Goal: Task Accomplishment & Management: Manage account settings

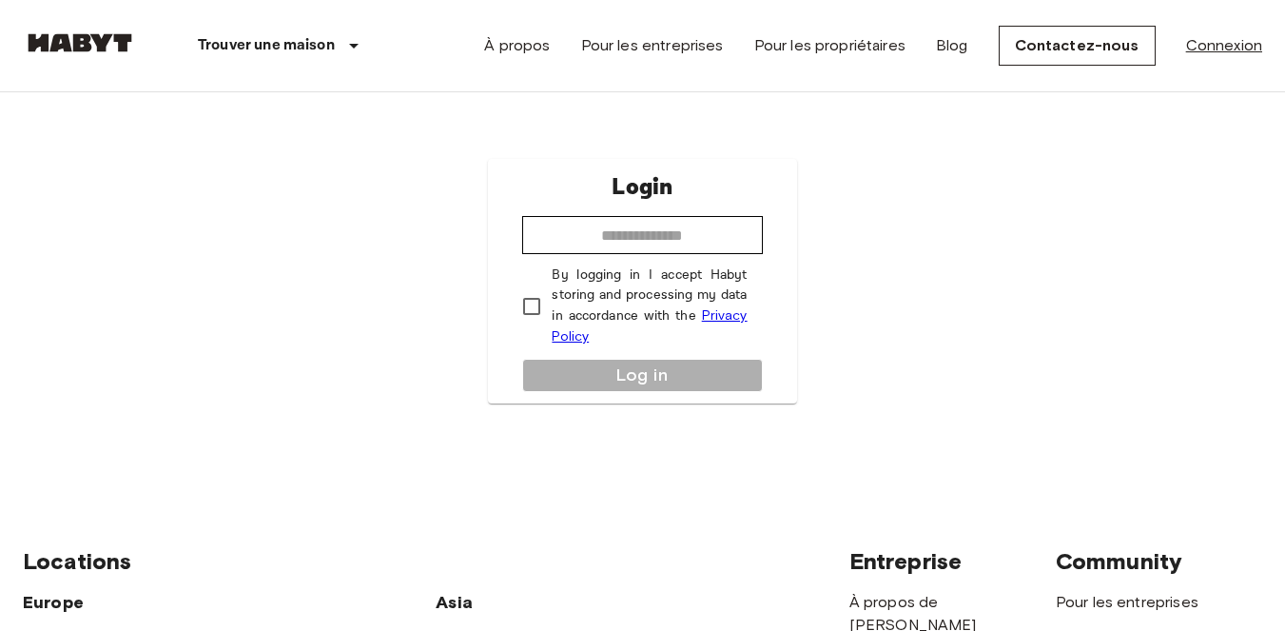
click at [1198, 42] on link "Connexion" at bounding box center [1224, 45] width 76 height 23
click at [598, 220] on input "email" at bounding box center [642, 235] width 240 height 38
type input "**********"
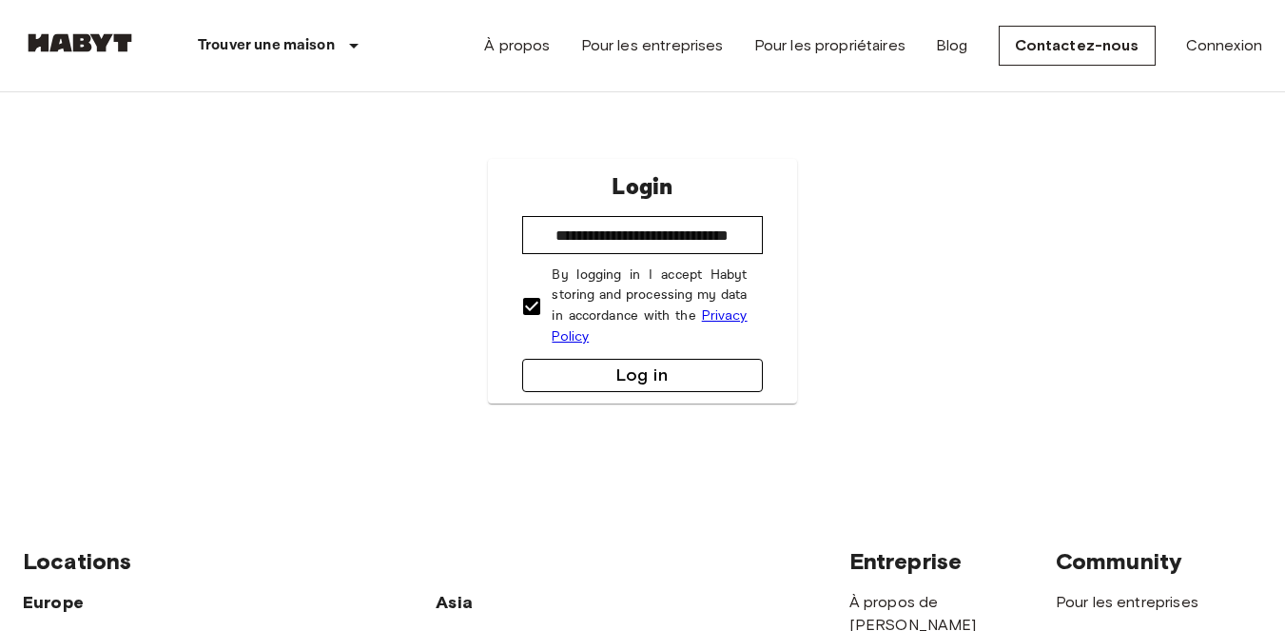
click at [600, 368] on button "Log in" at bounding box center [642, 375] width 240 height 33
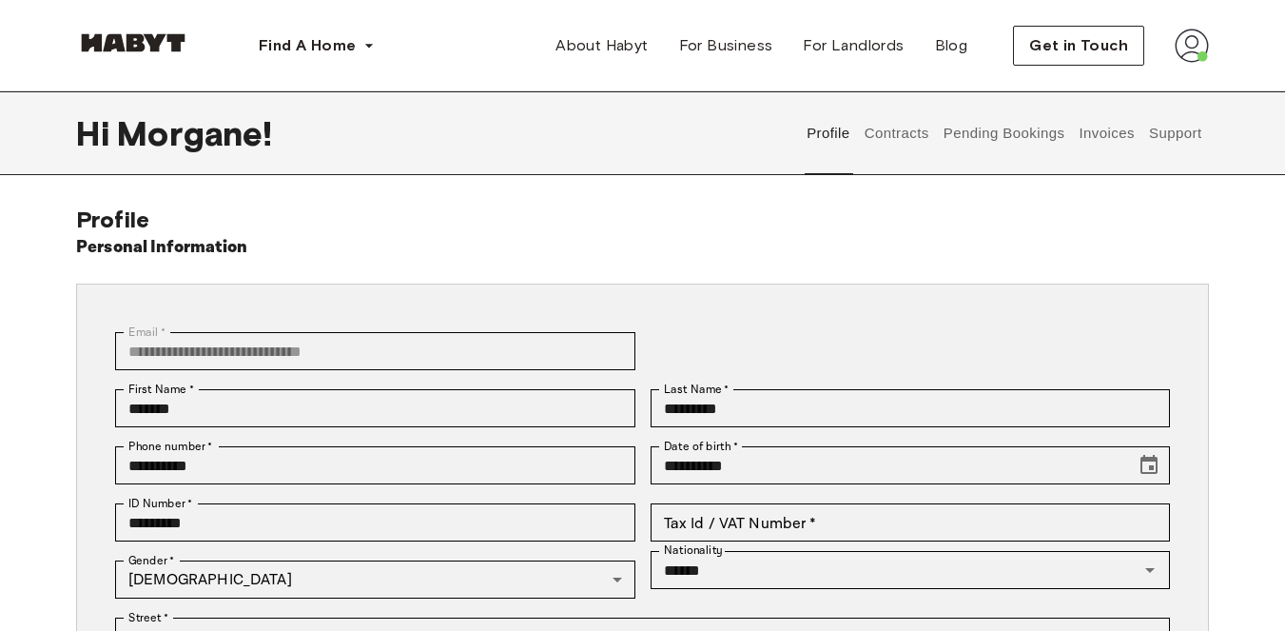
click at [882, 149] on button "Contracts" at bounding box center [896, 133] width 69 height 84
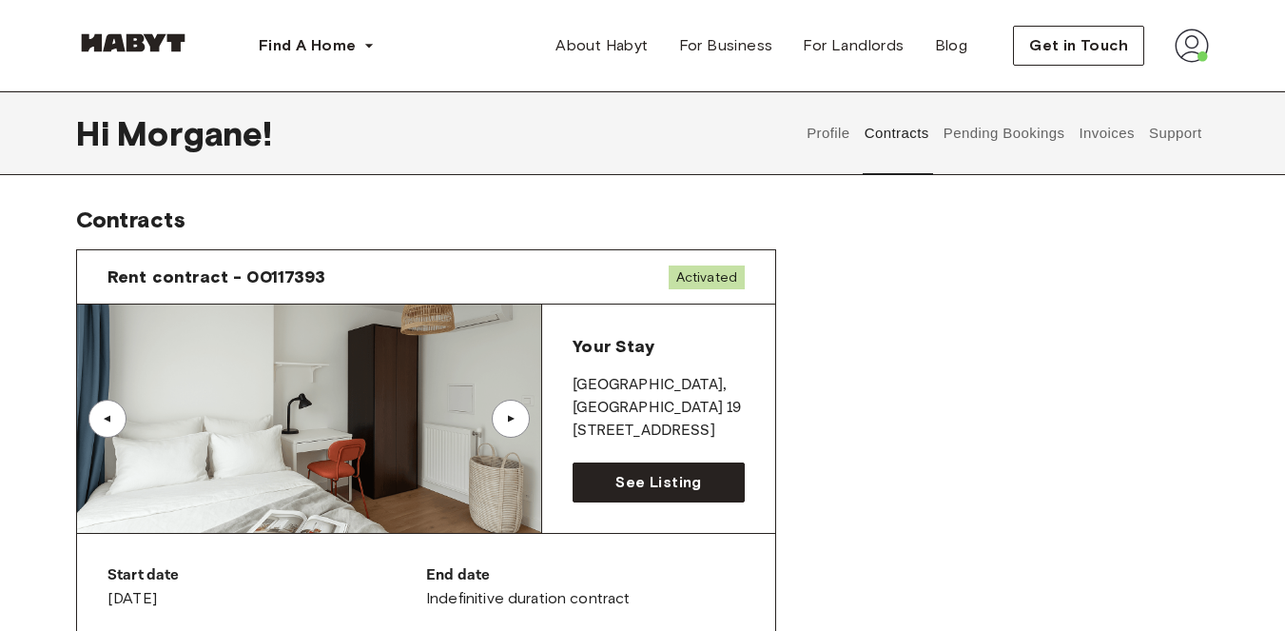
click at [1025, 133] on button "Pending Bookings" at bounding box center [1004, 133] width 127 height 84
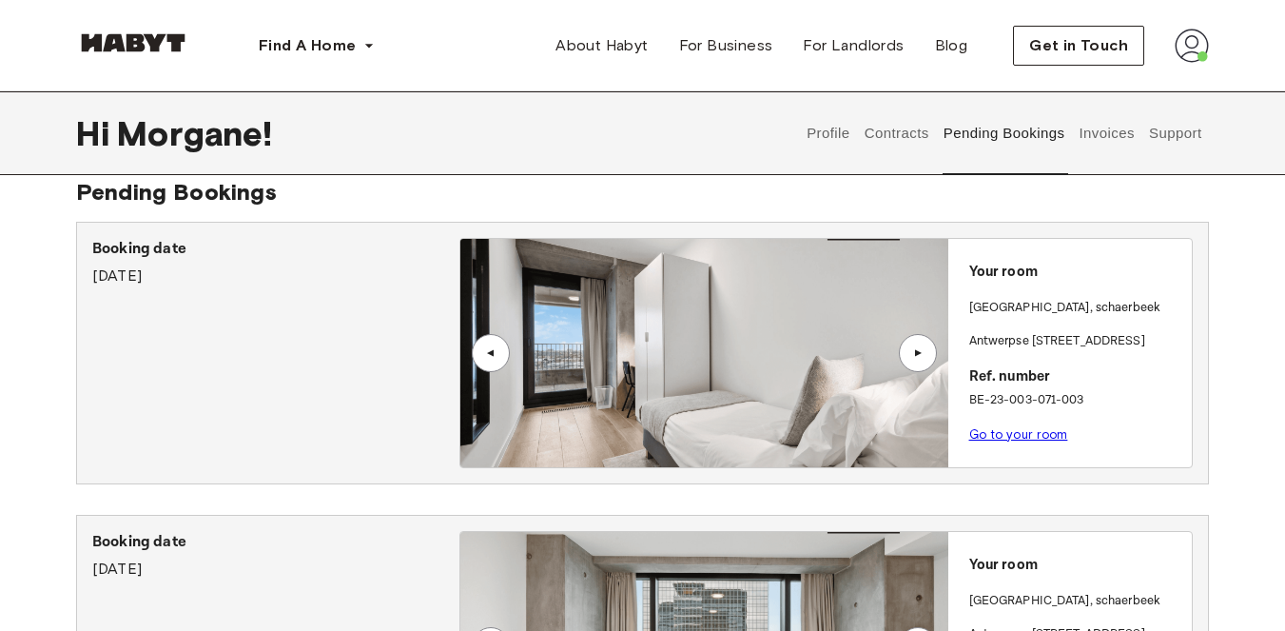
scroll to position [27, 0]
click at [1102, 154] on button "Invoices" at bounding box center [1107, 133] width 60 height 84
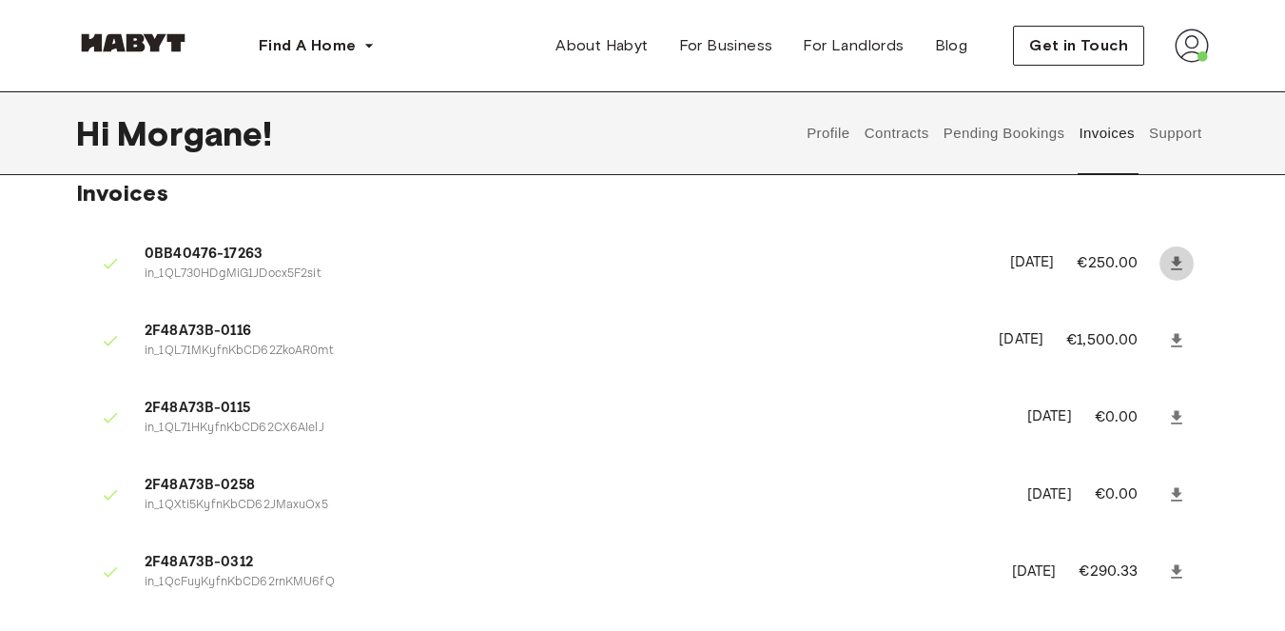
click at [1176, 264] on icon at bounding box center [1176, 262] width 11 height 13
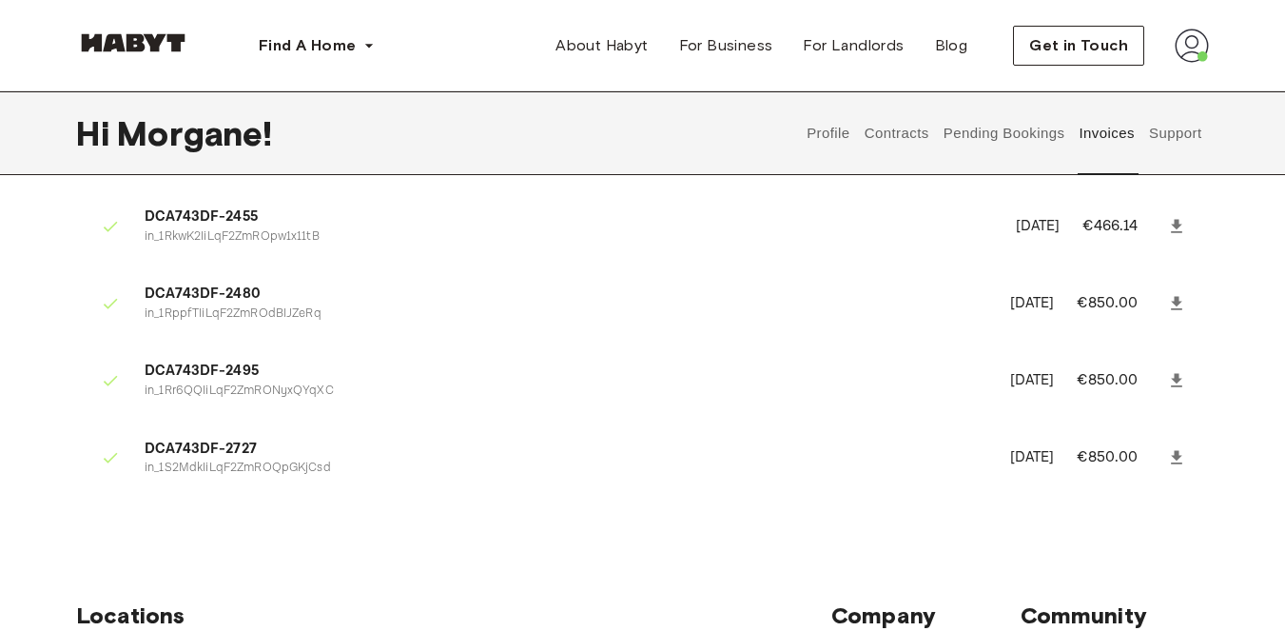
scroll to position [1341, 0]
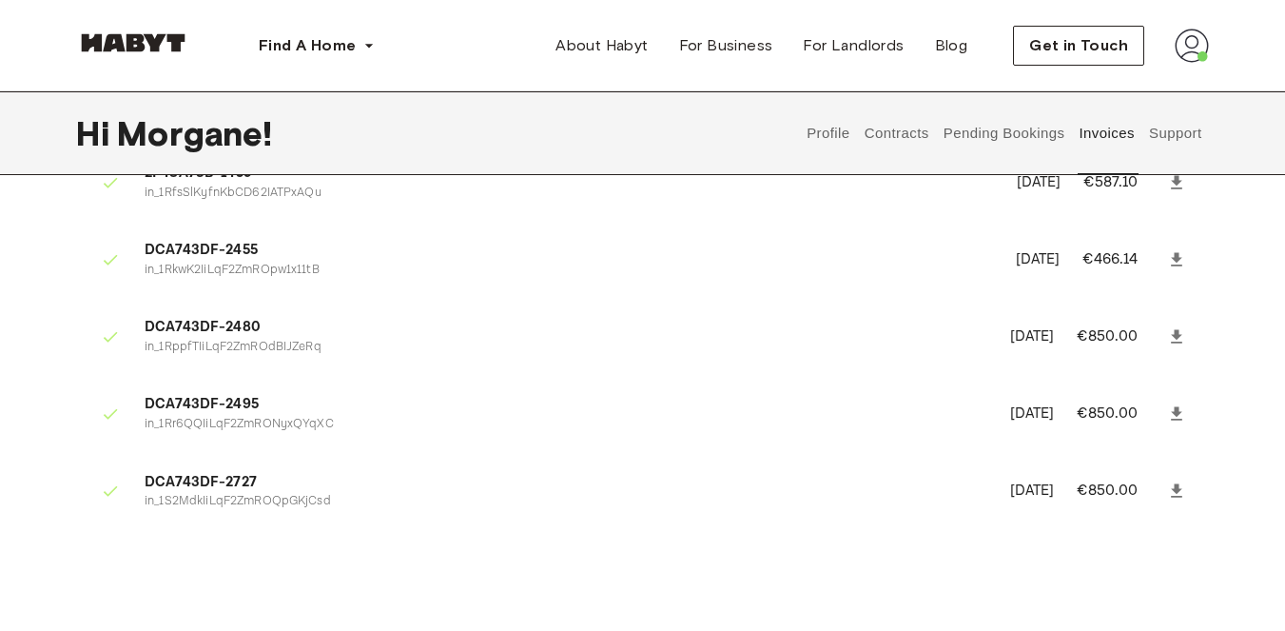
click at [1181, 488] on icon at bounding box center [1176, 490] width 19 height 19
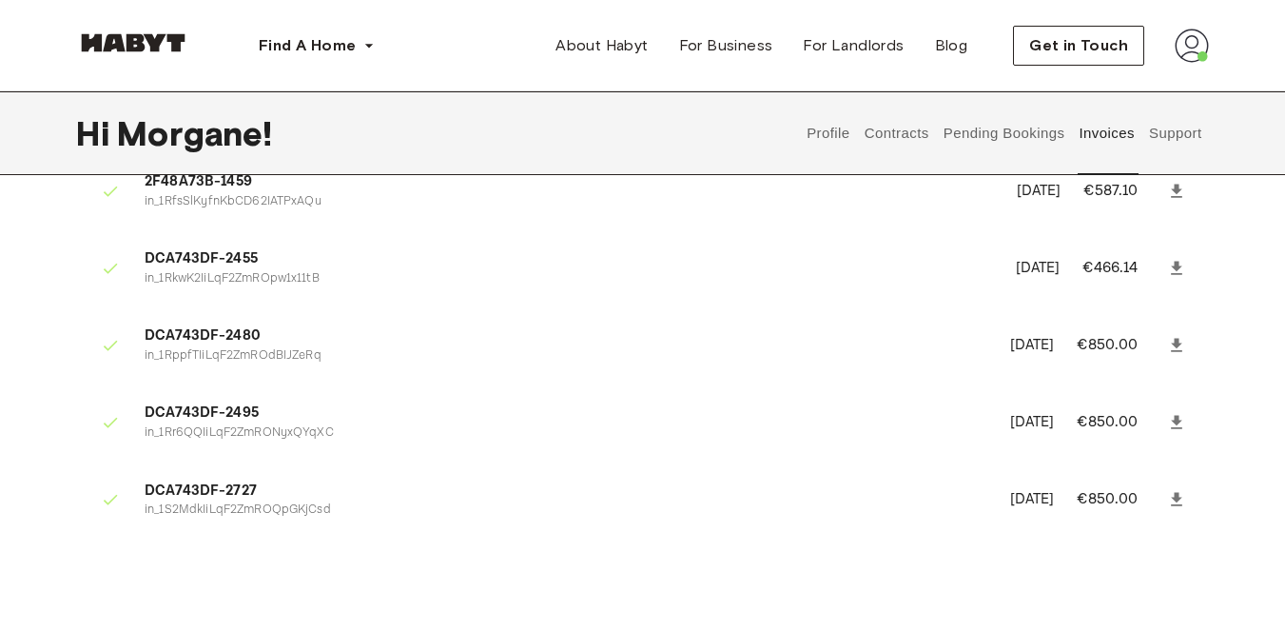
scroll to position [1348, 0]
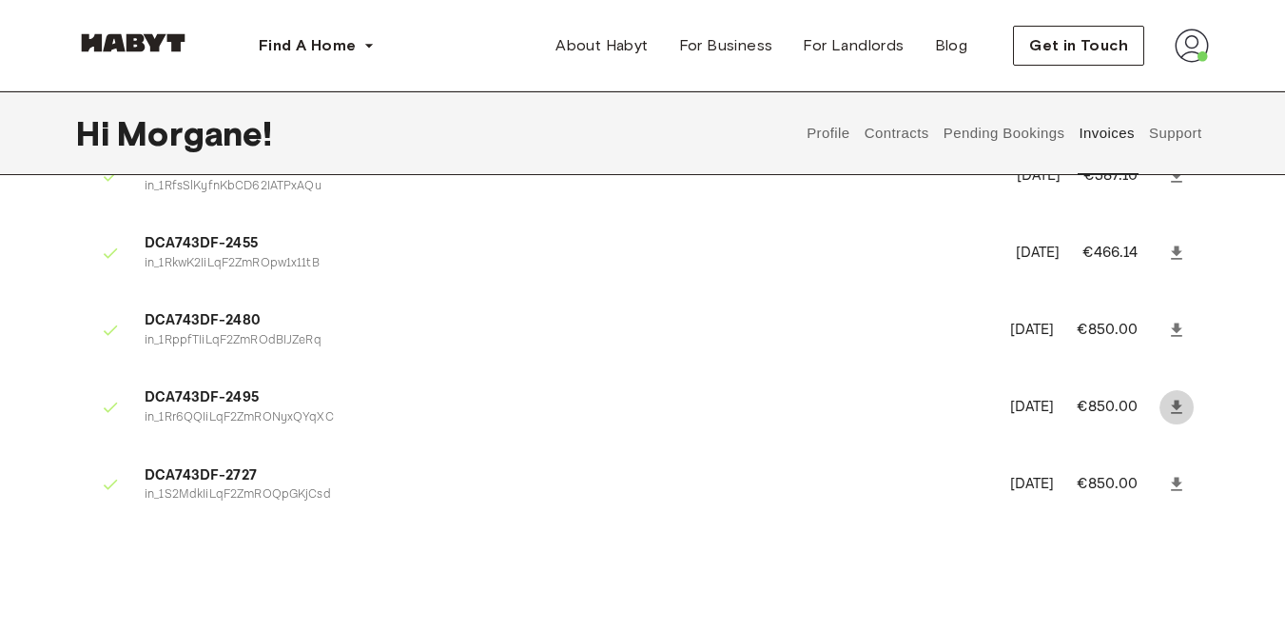
click at [1179, 411] on icon at bounding box center [1176, 407] width 19 height 19
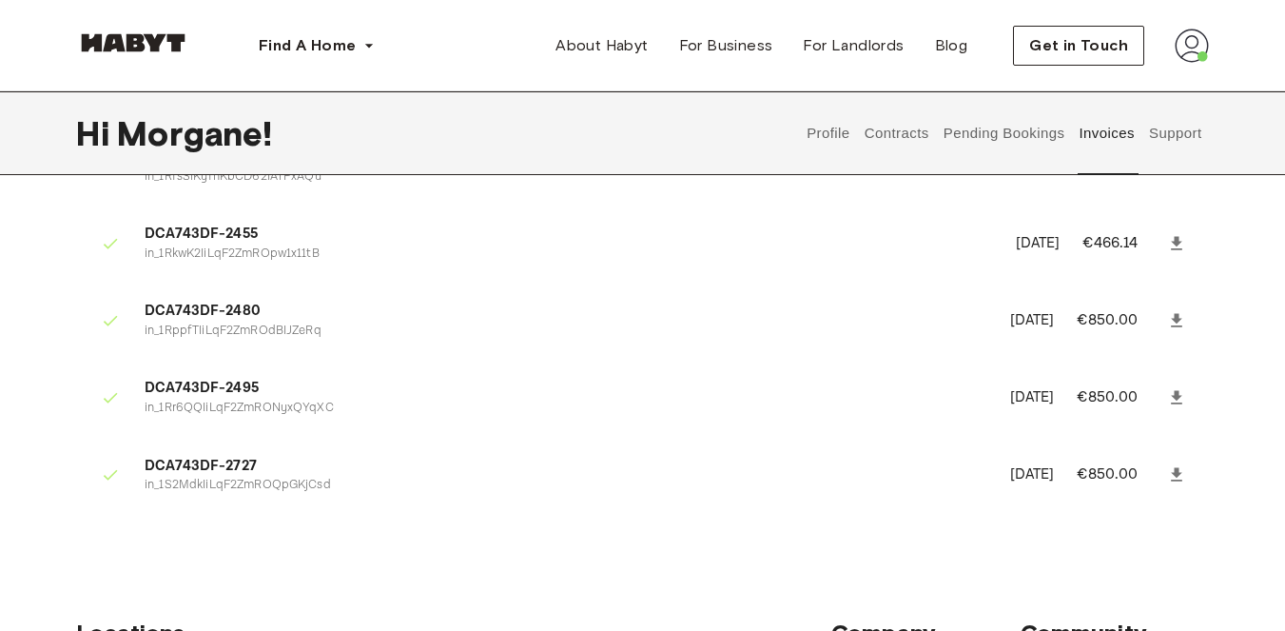
scroll to position [1342, 0]
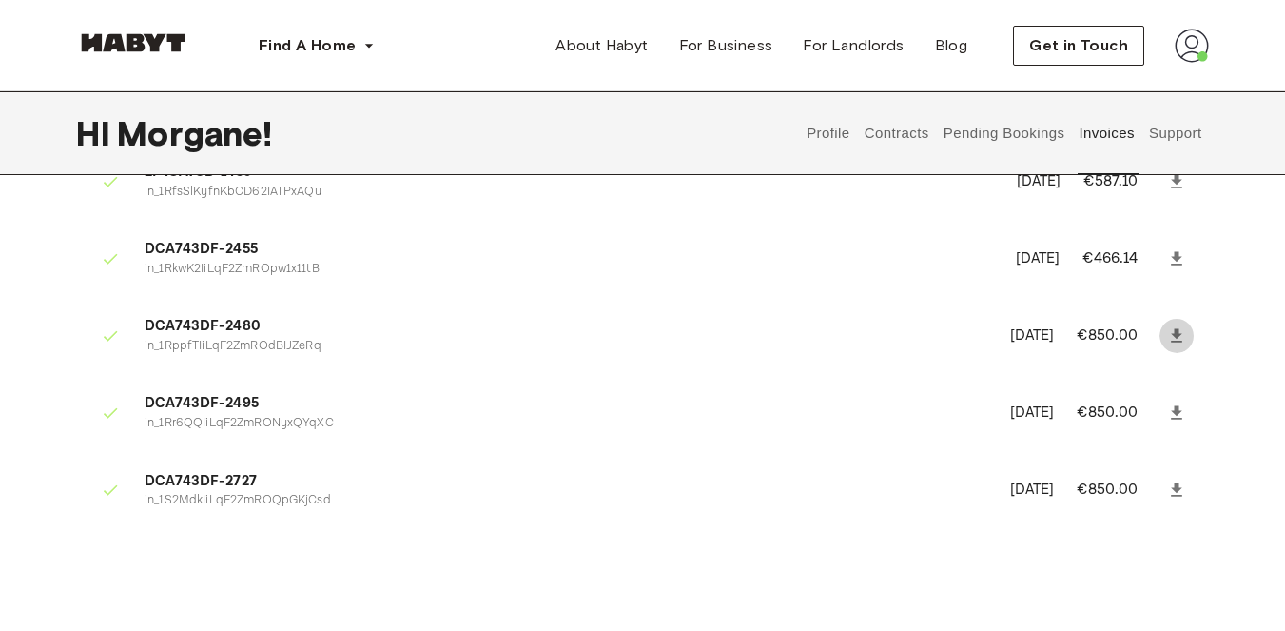
click at [1178, 334] on icon at bounding box center [1176, 334] width 11 height 13
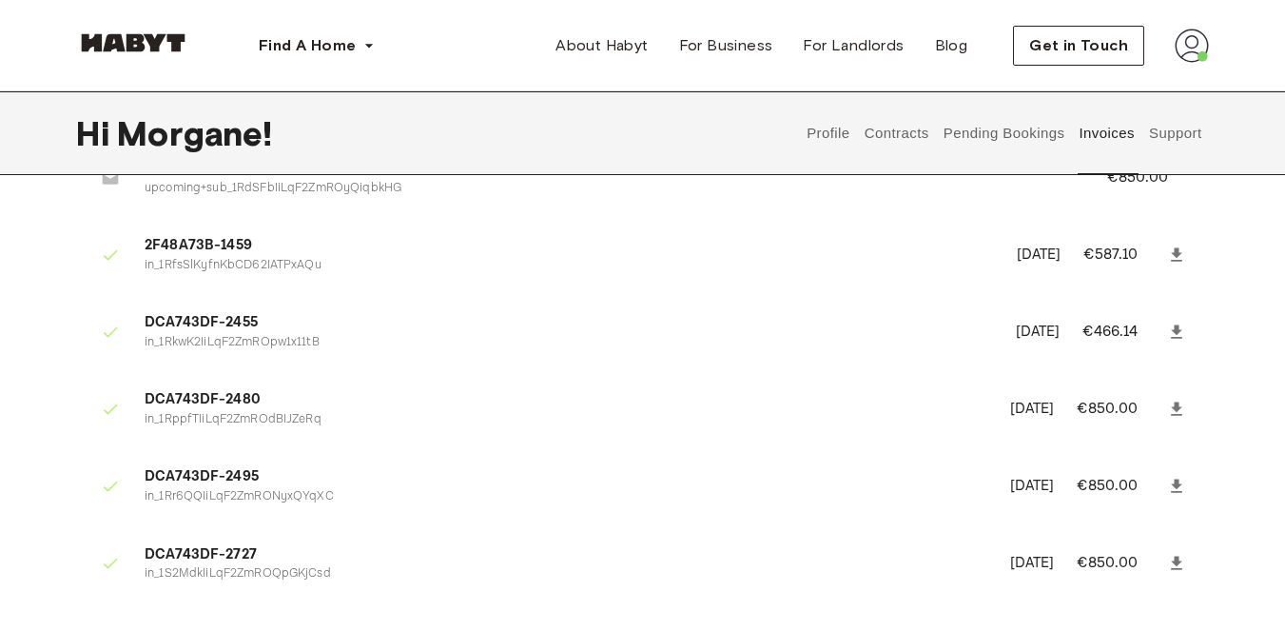
scroll to position [1256, 0]
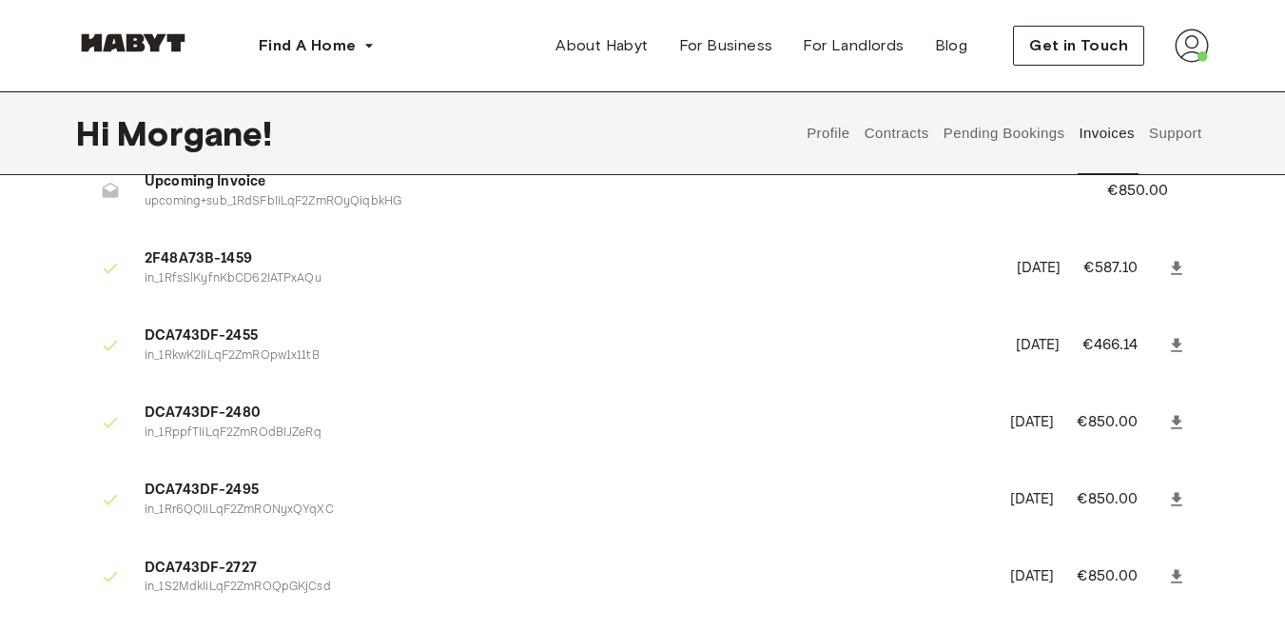
click at [1178, 347] on icon at bounding box center [1176, 344] width 11 height 13
